Goal: Task Accomplishment & Management: Manage account settings

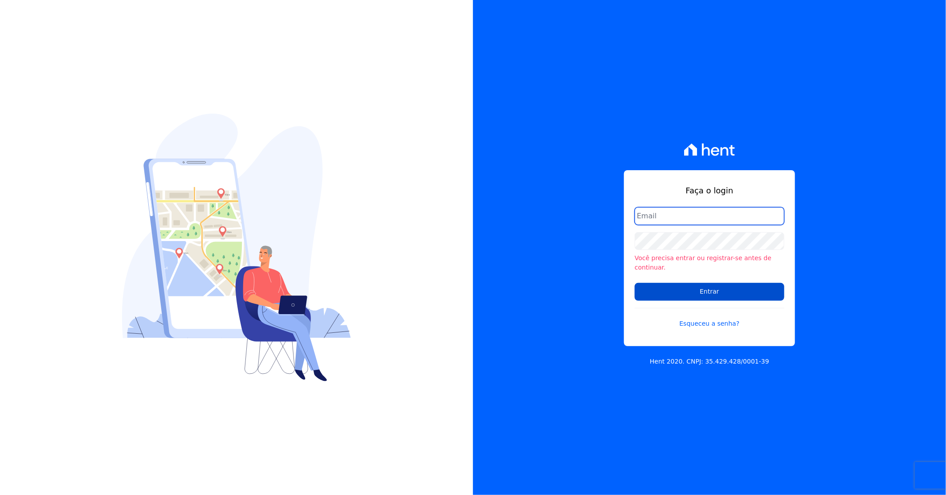
type input "darla@celinaguimaraes.com.br"
click at [452, 247] on input "Entrar" at bounding box center [710, 292] width 150 height 18
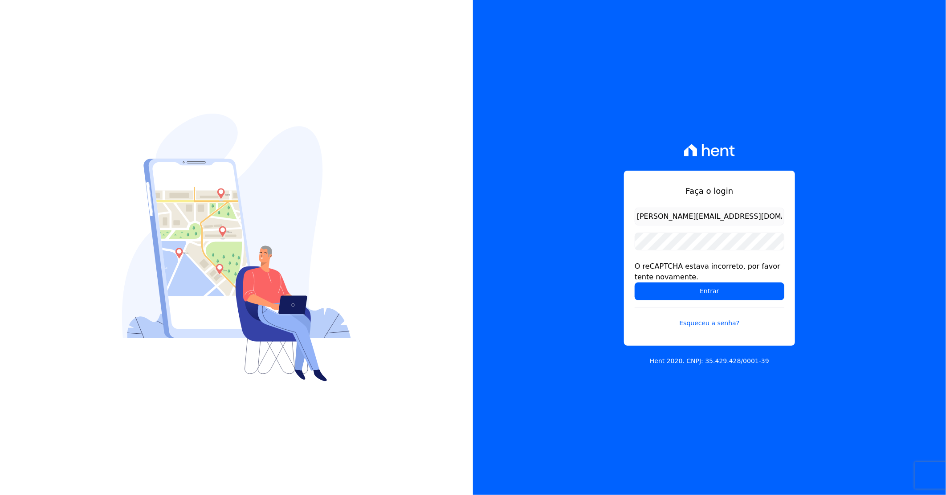
click at [676, 287] on input "Entrar" at bounding box center [710, 292] width 150 height 18
